Goal: Task Accomplishment & Management: Manage account settings

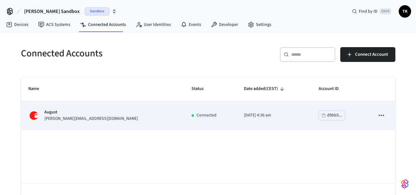
click at [131, 109] on td "[PERSON_NAME] [PERSON_NAME][EMAIL_ADDRESS][DOMAIN_NAME]" at bounding box center [102, 115] width 163 height 28
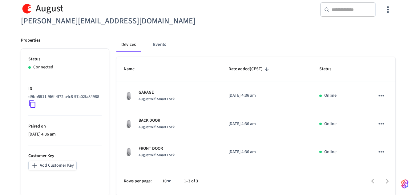
scroll to position [59, 0]
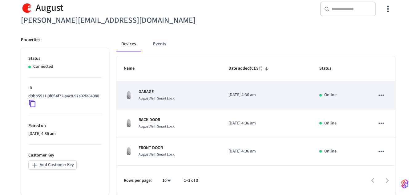
click at [134, 96] on div "GARAGE August Wifi Smart Lock" at bounding box center [169, 95] width 90 height 13
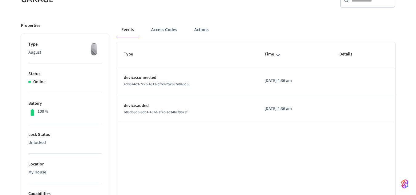
scroll to position [70, 0]
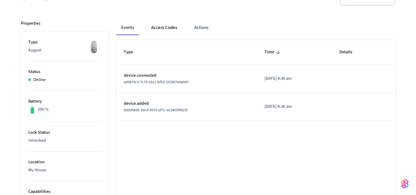
click at [160, 29] on button "Access Codes" at bounding box center [164, 27] width 36 height 15
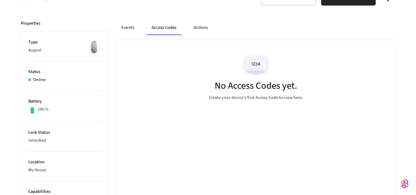
scroll to position [0, 0]
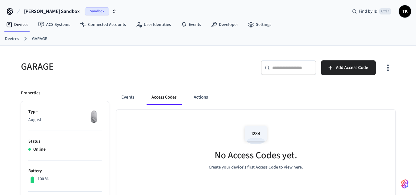
click at [14, 38] on link "Devices" at bounding box center [12, 39] width 14 height 6
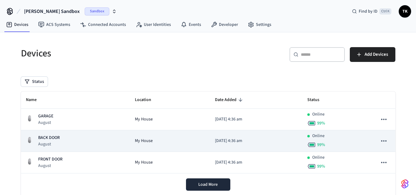
click at [76, 136] on div "BACK DOOR August" at bounding box center [75, 140] width 99 height 13
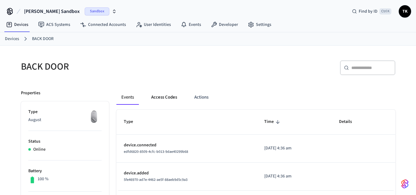
click at [162, 100] on button "Access Codes" at bounding box center [164, 97] width 36 height 15
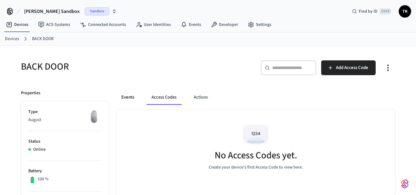
click at [126, 99] on button "Events" at bounding box center [127, 97] width 23 height 15
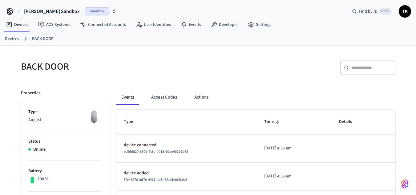
click at [148, 150] on span "edfd6820-8509-4cfc-b013-9dae40299b68" at bounding box center [156, 151] width 64 height 5
click at [25, 25] on link "Devices" at bounding box center [17, 24] width 32 height 11
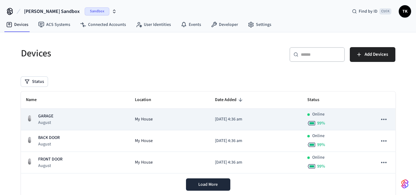
click at [50, 122] on p "August" at bounding box center [45, 122] width 15 height 6
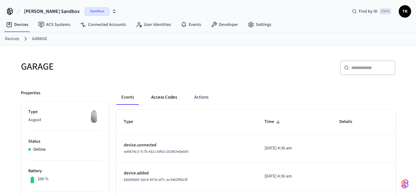
click at [158, 101] on button "Access Codes" at bounding box center [164, 97] width 36 height 15
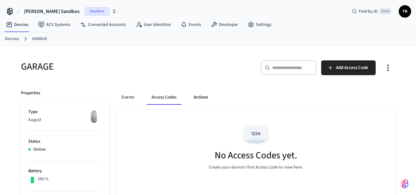
click at [198, 93] on button "Actions" at bounding box center [201, 97] width 24 height 15
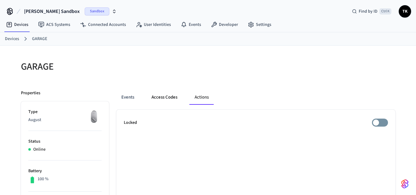
click at [162, 99] on button "Access Codes" at bounding box center [164, 97] width 36 height 15
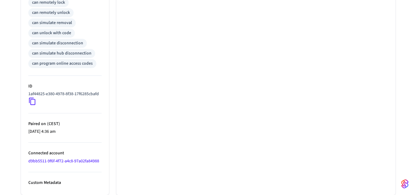
scroll to position [286, 0]
click at [80, 158] on link "d9bb5511-9f6f-4f72-a4c8-97a02fa84988" at bounding box center [63, 161] width 71 height 6
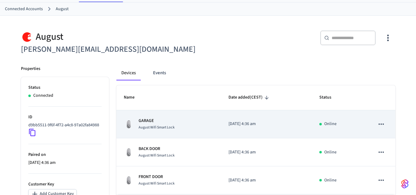
scroll to position [59, 0]
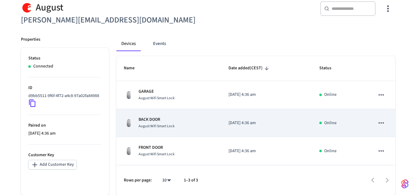
click at [155, 121] on p "BACK DOOR" at bounding box center [156, 119] width 36 height 6
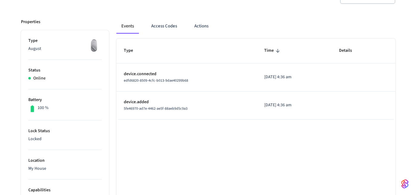
scroll to position [74, 0]
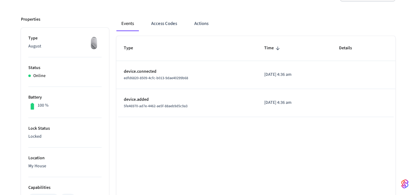
click at [137, 73] on p "device.connected" at bounding box center [187, 71] width 126 height 6
click at [134, 99] on p "device.added" at bounding box center [187, 99] width 126 height 6
click at [134, 105] on span "5fe46970-ad7e-4462-ae5f-88aeb9d5c9a3" at bounding box center [156, 105] width 64 height 5
click at [160, 21] on button "Access Codes" at bounding box center [164, 23] width 36 height 15
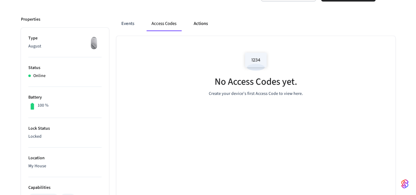
click at [194, 22] on button "Actions" at bounding box center [201, 23] width 24 height 15
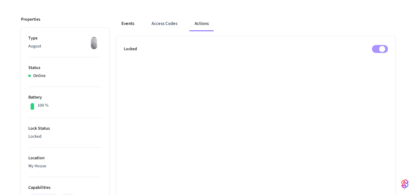
click at [128, 24] on button "Events" at bounding box center [127, 23] width 23 height 15
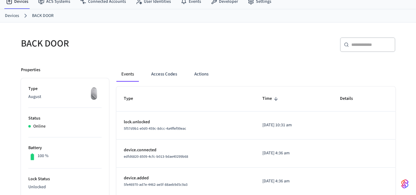
scroll to position [0, 0]
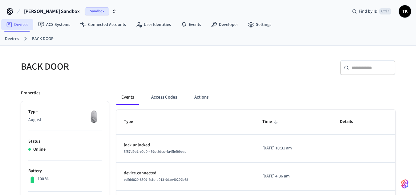
click at [20, 26] on link "Devices" at bounding box center [17, 24] width 32 height 11
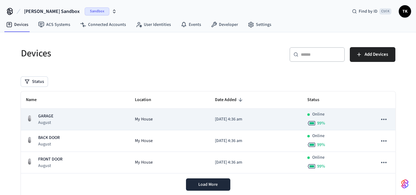
click at [114, 115] on div "GARAGE August" at bounding box center [75, 119] width 99 height 13
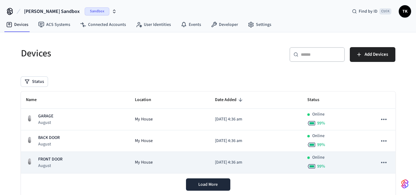
click at [66, 160] on div "FRONT DOOR August" at bounding box center [75, 162] width 99 height 13
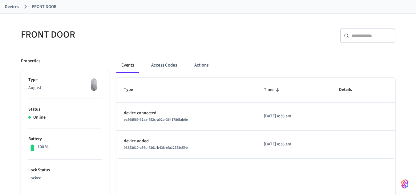
scroll to position [32, 0]
click at [167, 64] on button "Access Codes" at bounding box center [164, 65] width 36 height 15
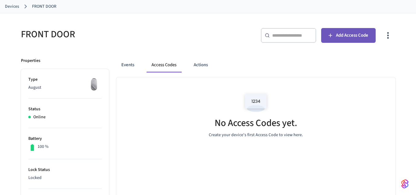
click at [339, 33] on span "Add Access Code" at bounding box center [352, 35] width 32 height 8
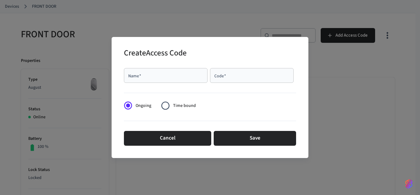
click at [175, 72] on div "Name   *" at bounding box center [166, 75] width 84 height 15
type input "**********"
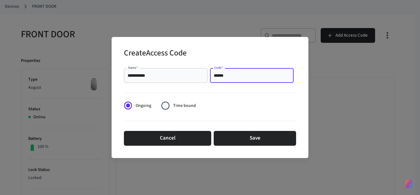
type input "******"
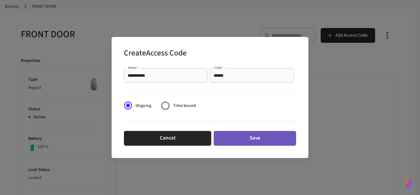
click at [246, 138] on button "Save" at bounding box center [255, 138] width 82 height 15
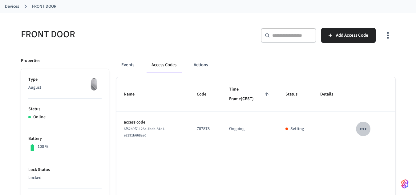
click at [364, 131] on icon "sticky table" at bounding box center [363, 129] width 10 height 10
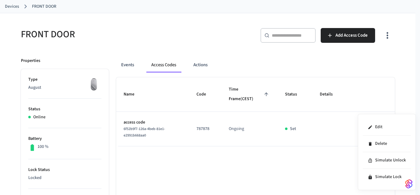
click at [278, 160] on div at bounding box center [210, 97] width 420 height 195
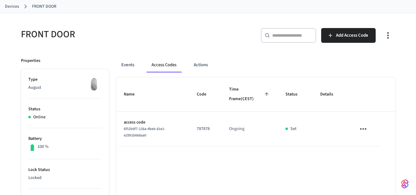
click at [362, 126] on icon "sticky table" at bounding box center [363, 129] width 10 height 10
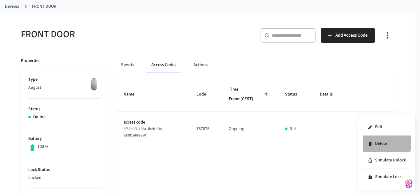
click at [372, 138] on li "Delete" at bounding box center [387, 143] width 48 height 17
